Goal: Navigation & Orientation: Find specific page/section

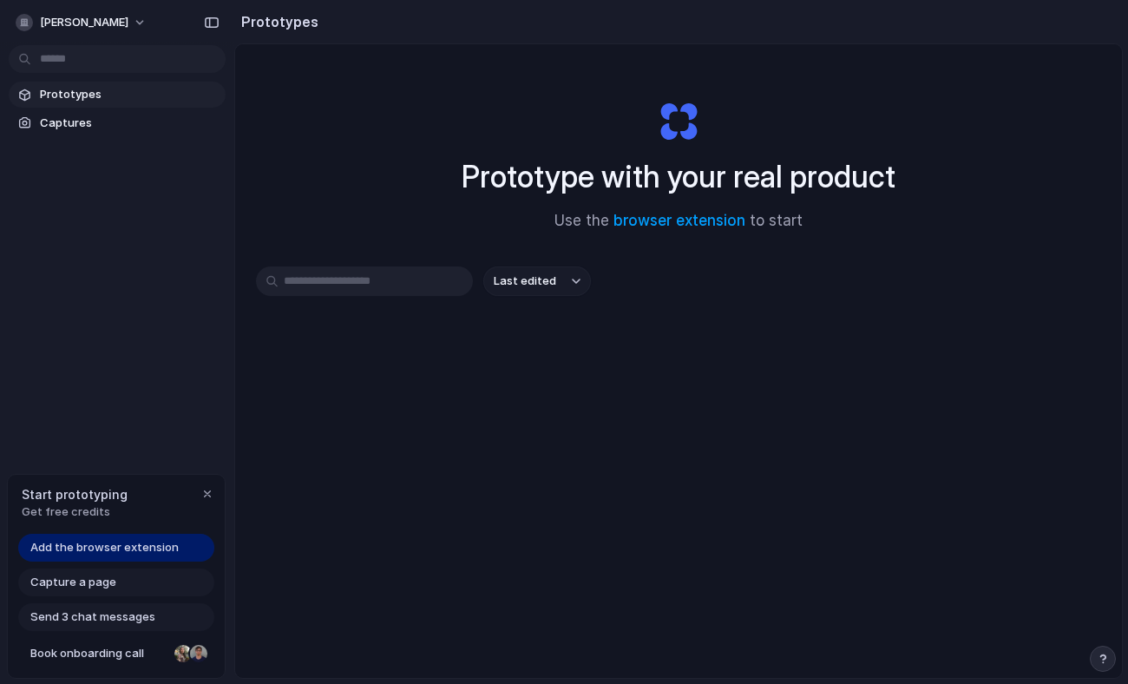
click at [131, 553] on span "Add the browser extension" at bounding box center [104, 547] width 148 height 17
click at [206, 495] on div "button" at bounding box center [207, 494] width 14 height 14
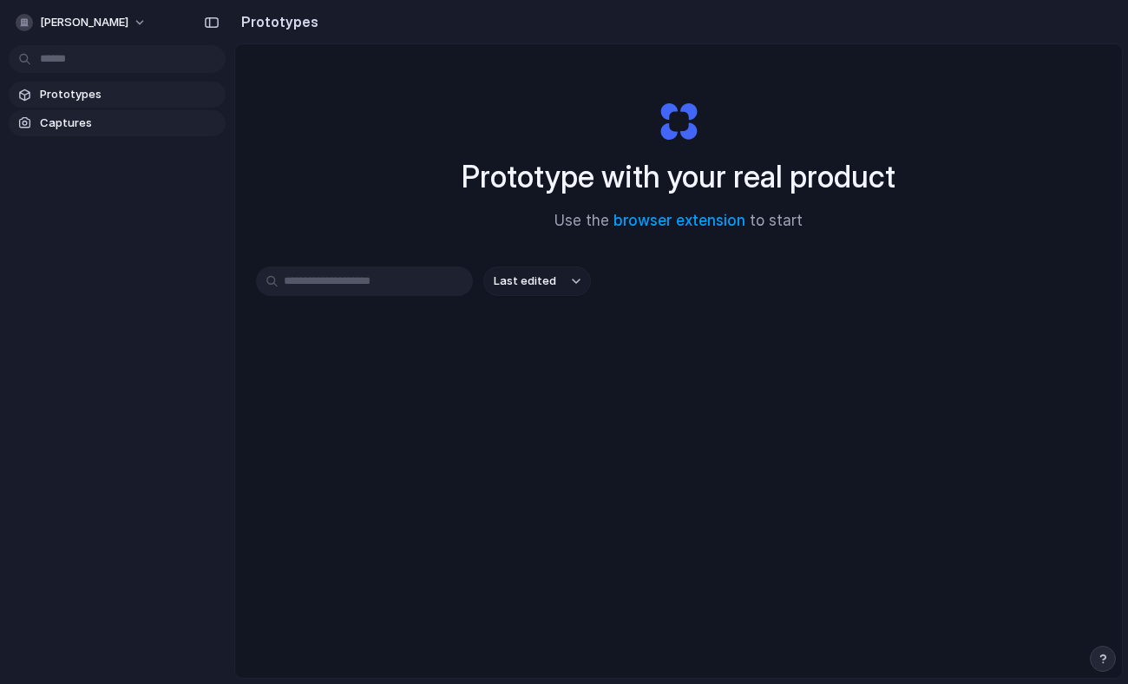
click at [124, 119] on span "Captures" at bounding box center [129, 122] width 179 height 17
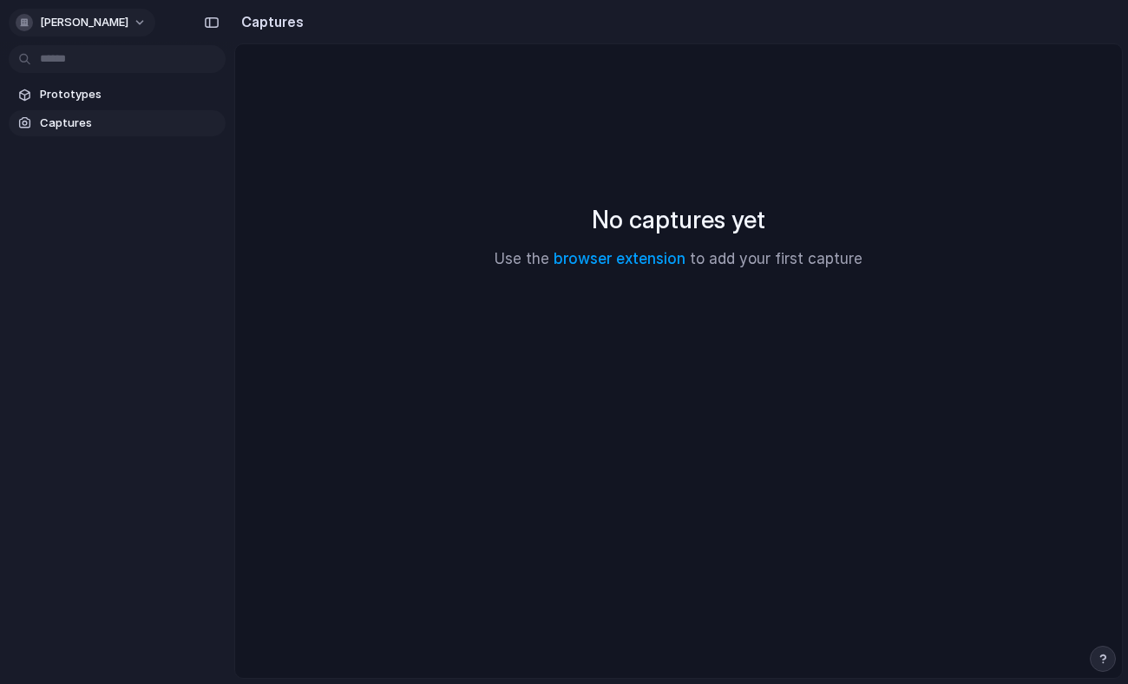
click at [108, 19] on span "[PERSON_NAME]" at bounding box center [84, 22] width 88 height 17
click at [108, 19] on div "Settings Invite members Change theme Sign out" at bounding box center [564, 342] width 1128 height 684
click at [428, 147] on div "No captures yet Use the browser extension to add your first capture" at bounding box center [678, 236] width 845 height 342
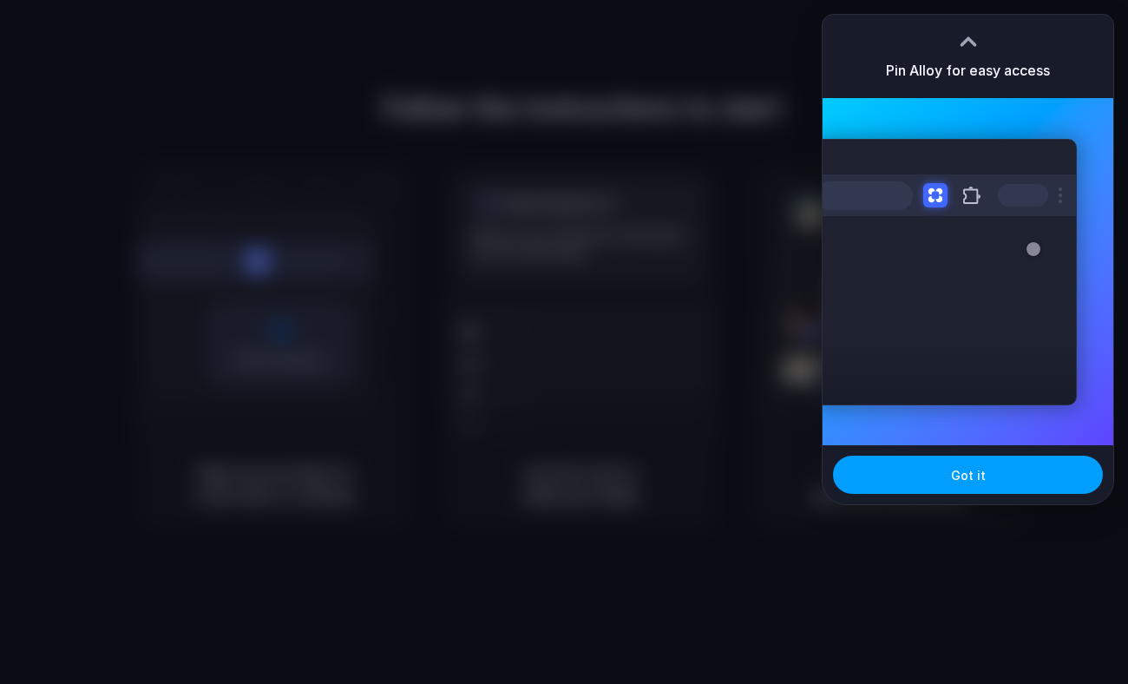
click at [959, 472] on span "Got it" at bounding box center [968, 475] width 35 height 18
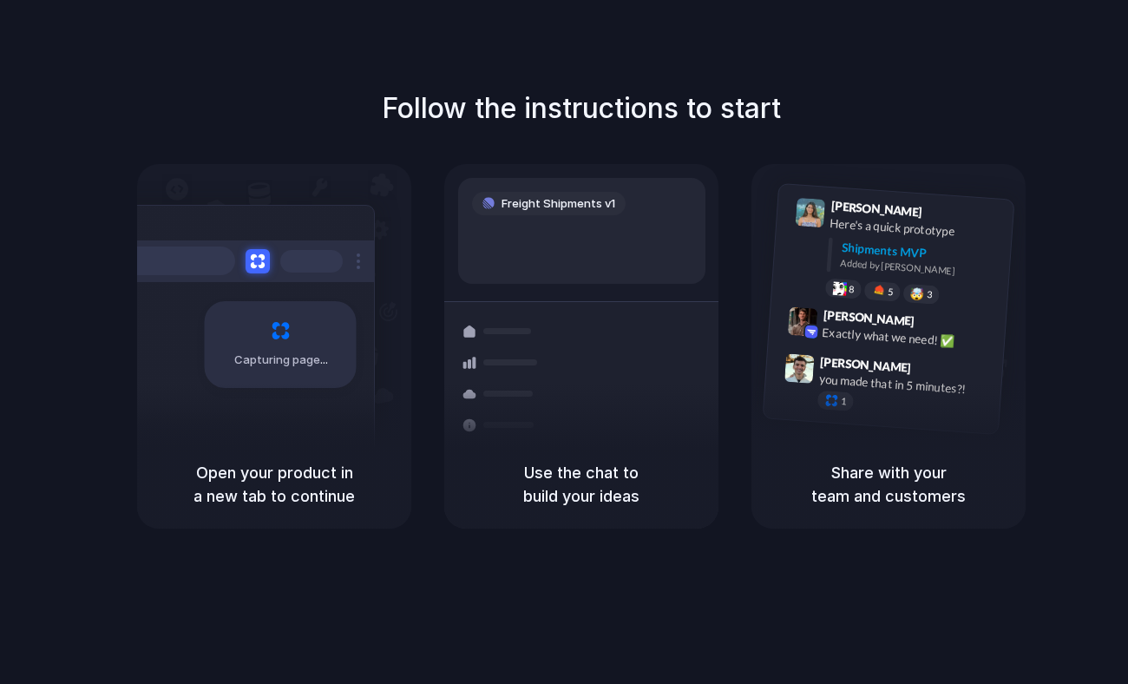
click at [564, 342] on div at bounding box center [564, 342] width 0 height 0
